Goal: Task Accomplishment & Management: Complete application form

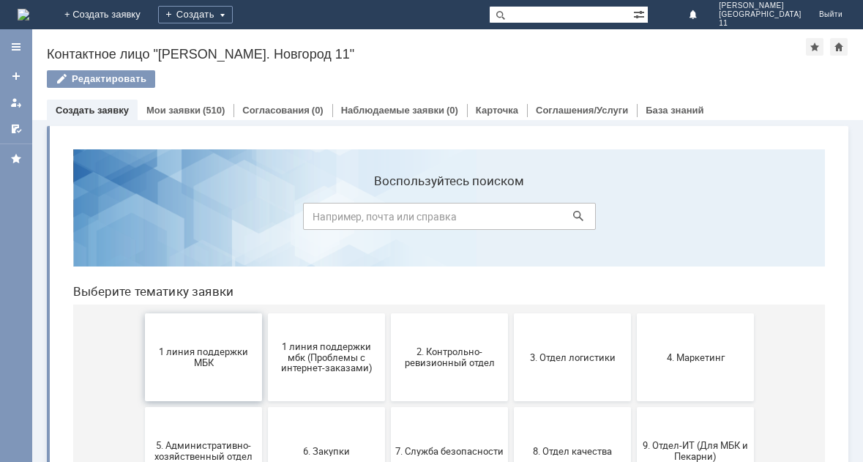
click at [205, 371] on button "1 линия поддержки МБК" at bounding box center [203, 357] width 117 height 88
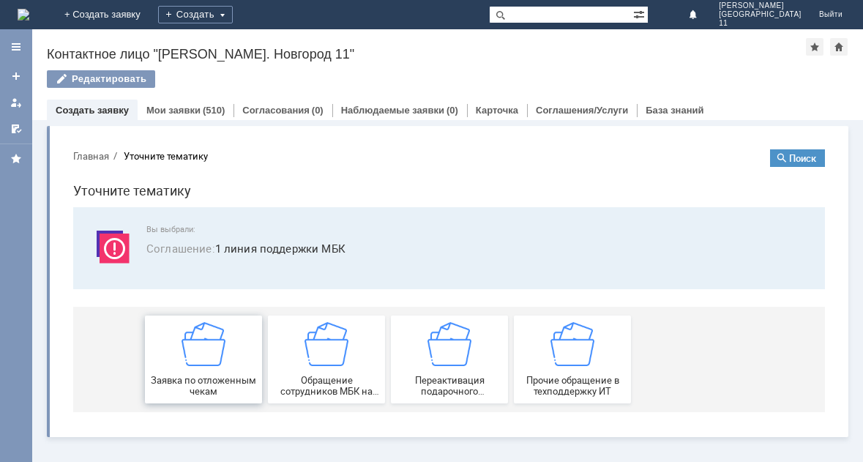
click at [226, 352] on div "Заявка по отложенным чекам" at bounding box center [203, 359] width 108 height 75
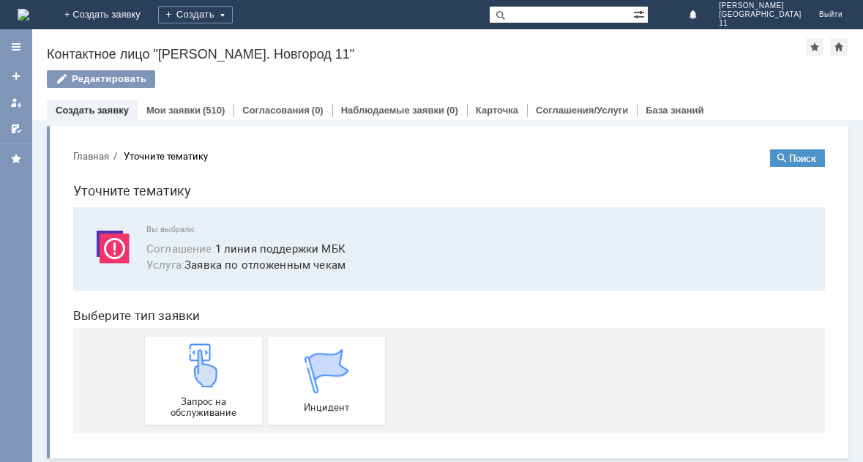
click at [226, 352] on div "Запрос на обслуживание" at bounding box center [203, 380] width 108 height 75
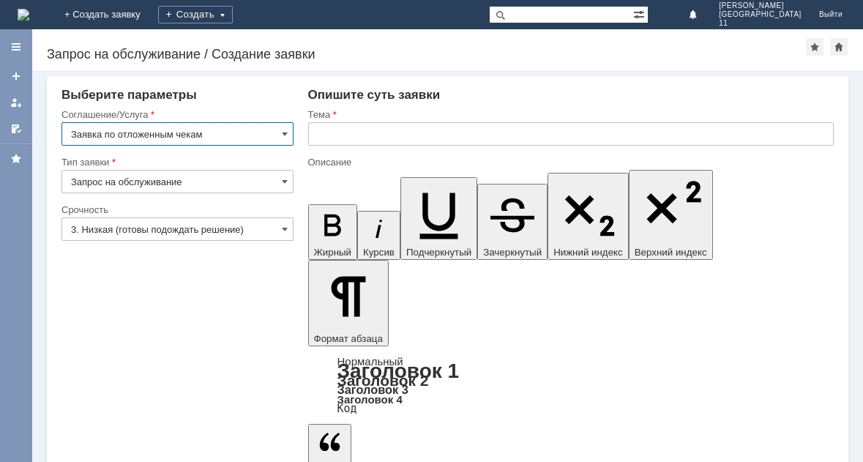
click at [343, 138] on input "text" at bounding box center [571, 133] width 527 height 23
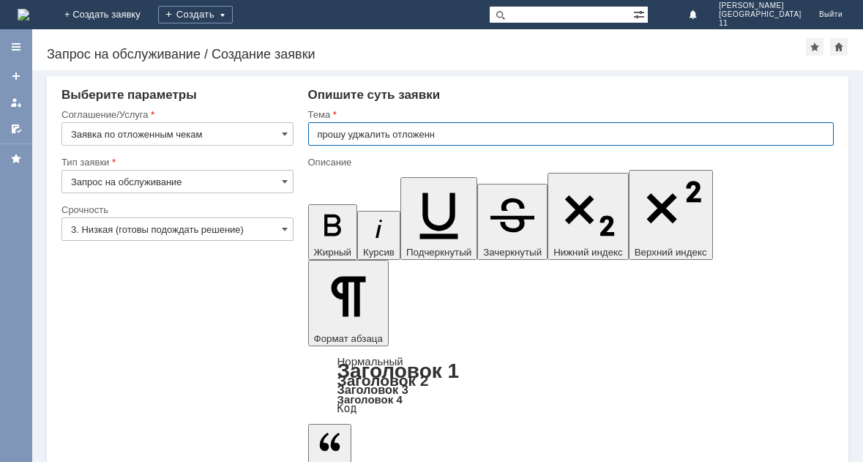
click at [390, 133] on input "прошу уджалить отложенн" at bounding box center [571, 133] width 527 height 23
click at [429, 133] on input "прошу удалить отложенн" at bounding box center [571, 133] width 527 height 23
type input "прошу удалить отложенный чеки"
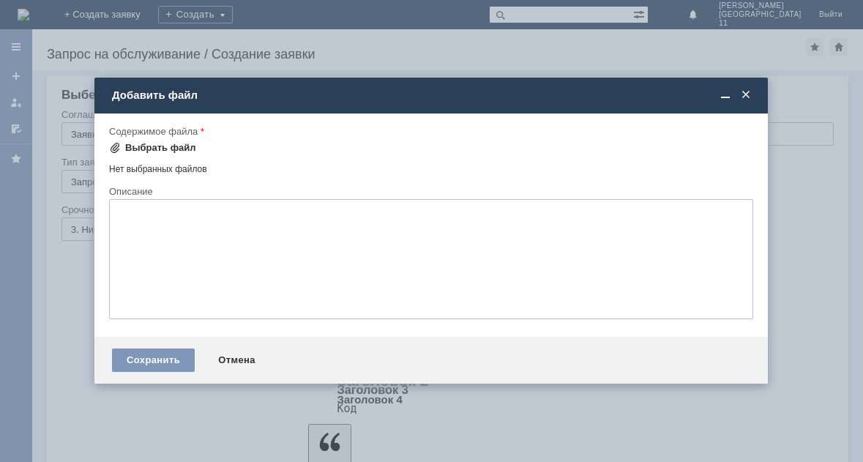
click at [144, 149] on div "Выбрать файл" at bounding box center [160, 148] width 71 height 12
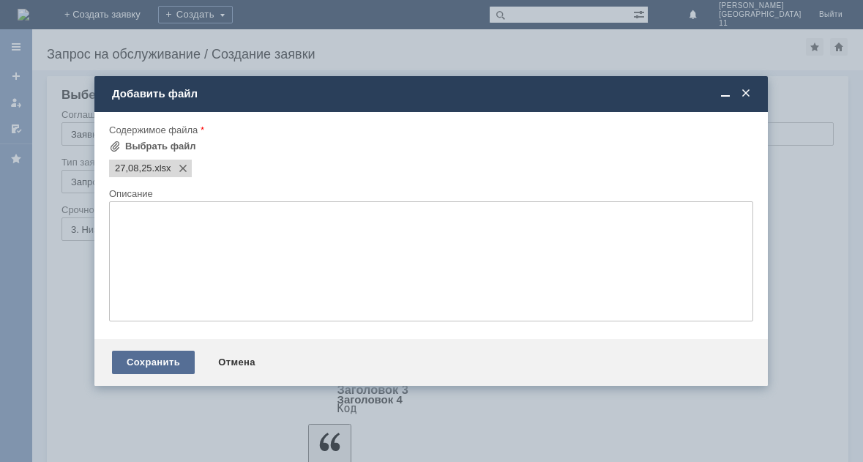
click at [158, 368] on div "Сохранить" at bounding box center [153, 362] width 83 height 23
